Goal: Navigation & Orientation: Find specific page/section

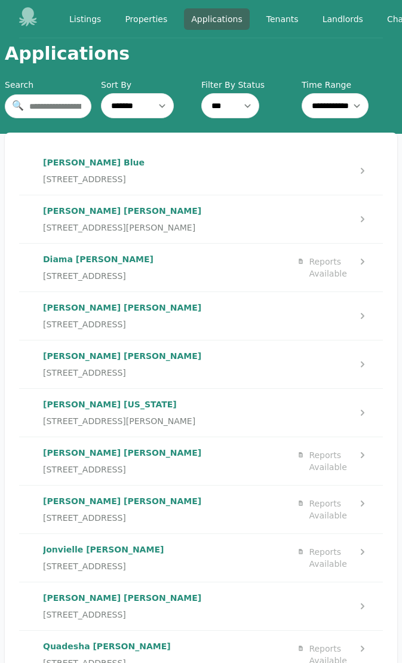
click at [25, 19] on icon at bounding box center [28, 16] width 18 height 19
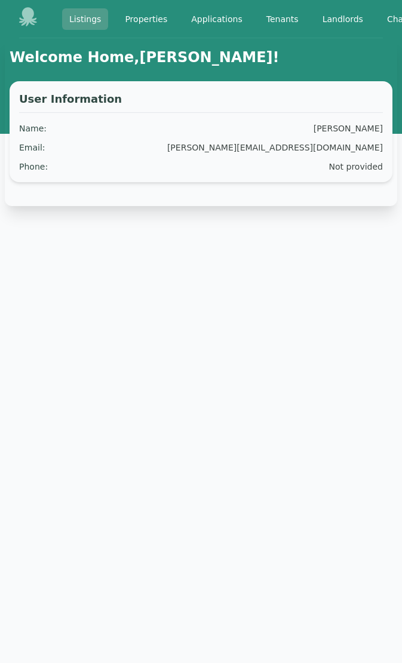
click at [93, 22] on link "Listings" at bounding box center [85, 18] width 46 height 21
